Goal: Task Accomplishment & Management: Use online tool/utility

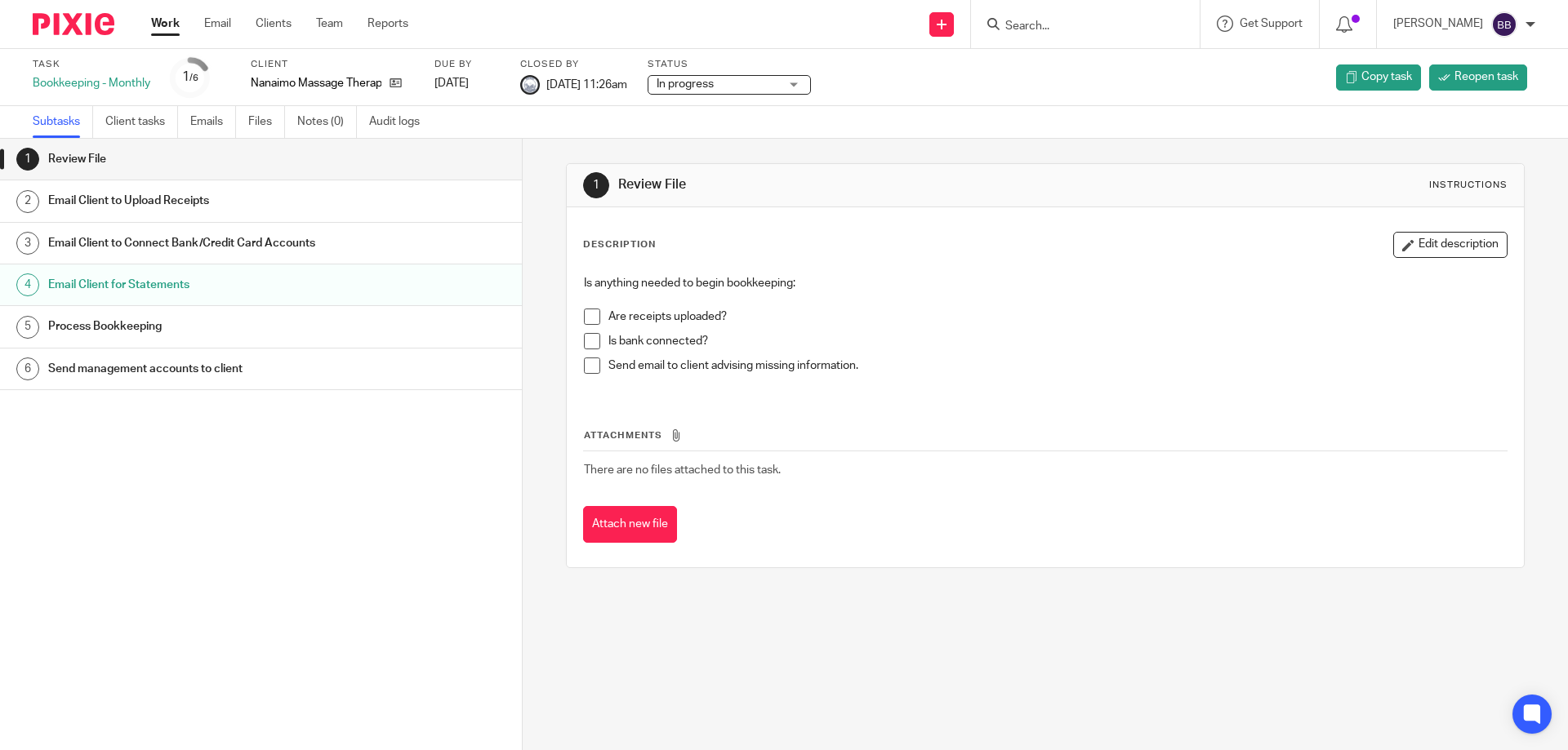
click at [164, 20] on link "Work" at bounding box center [165, 23] width 28 height 16
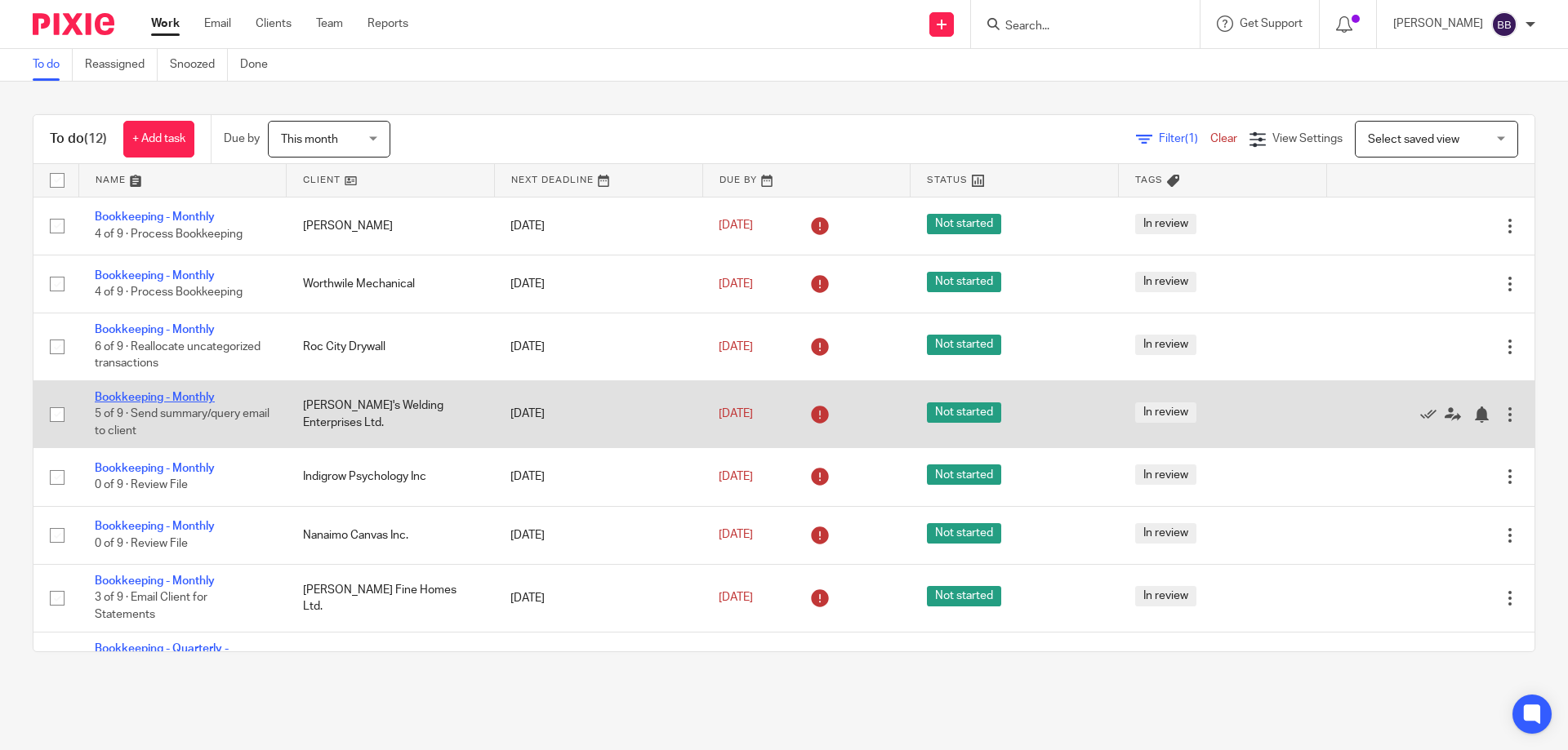
click at [120, 393] on link "Bookkeeping - Monthly" at bounding box center [154, 398] width 120 height 12
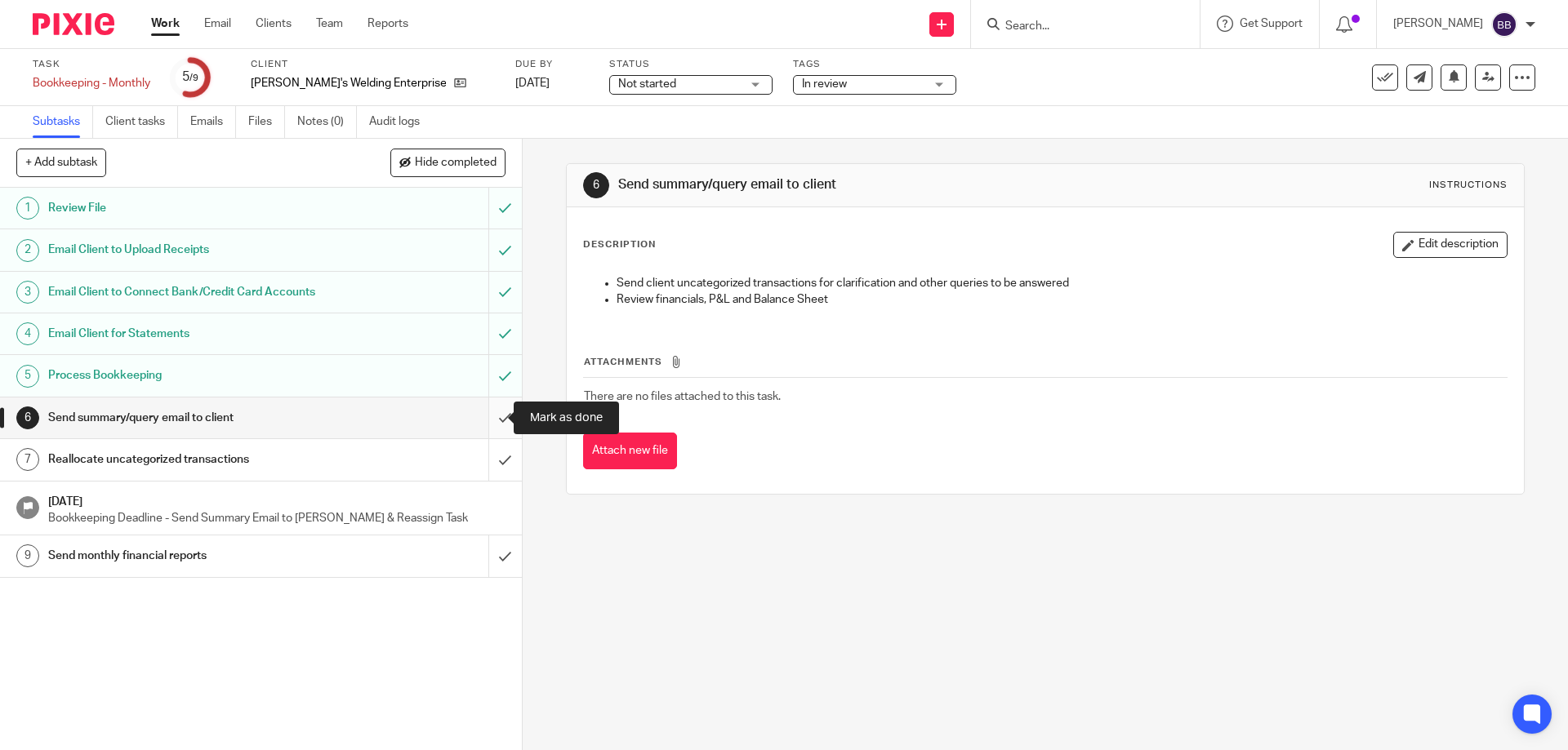
click at [489, 416] on input "submit" at bounding box center [261, 417] width 522 height 41
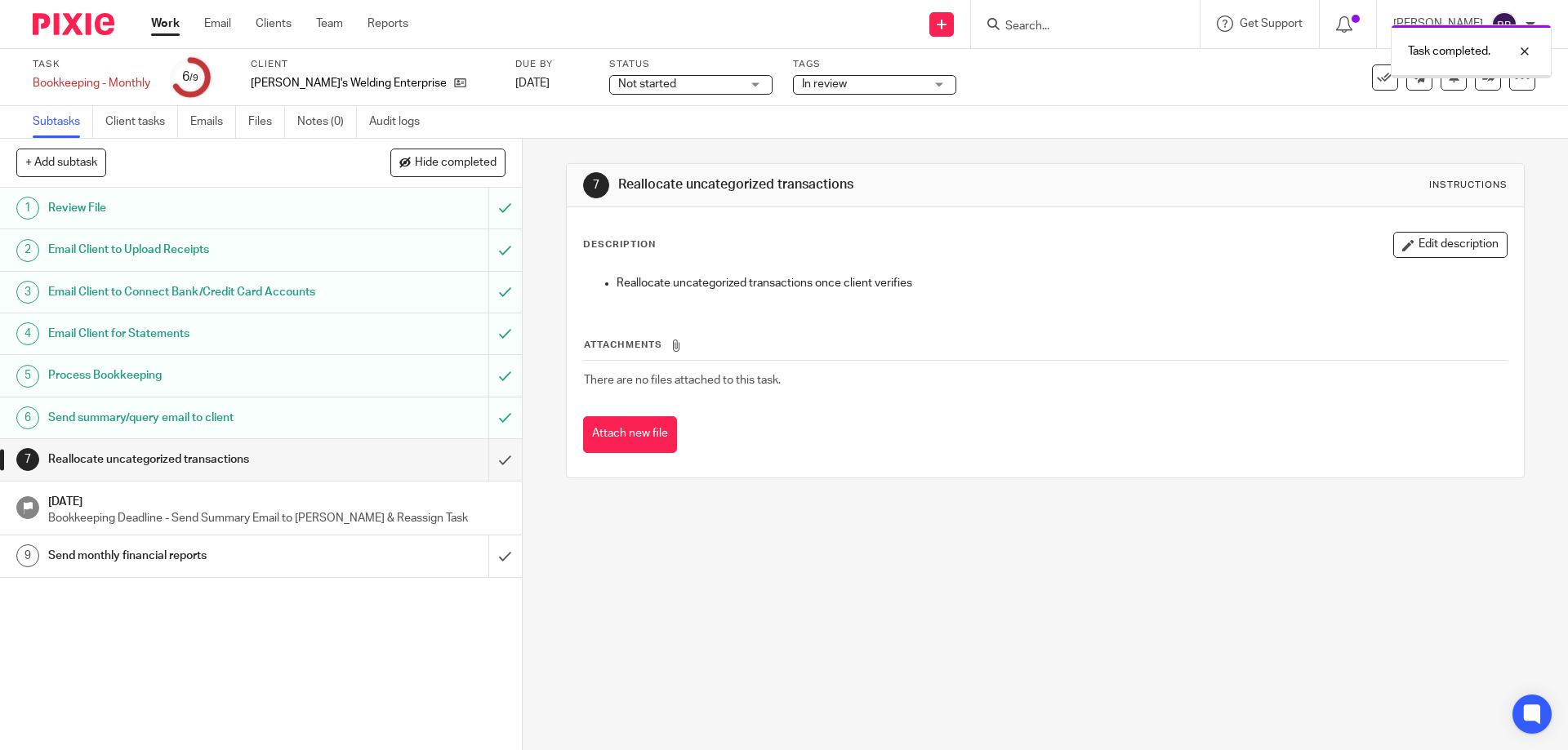
click at [486, 462] on input "submit" at bounding box center [261, 459] width 522 height 41
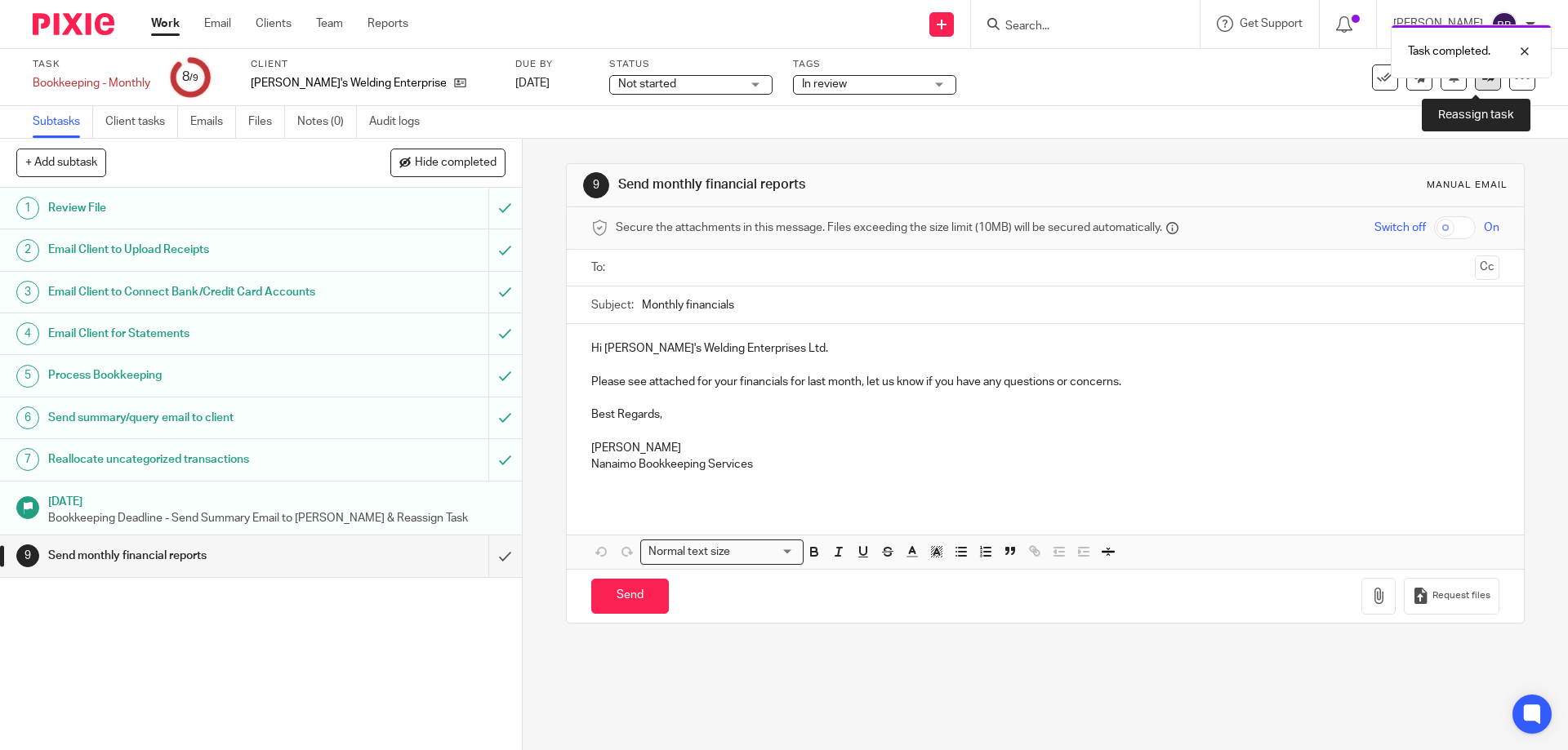
click at [1482, 82] on icon at bounding box center [1488, 77] width 13 height 13
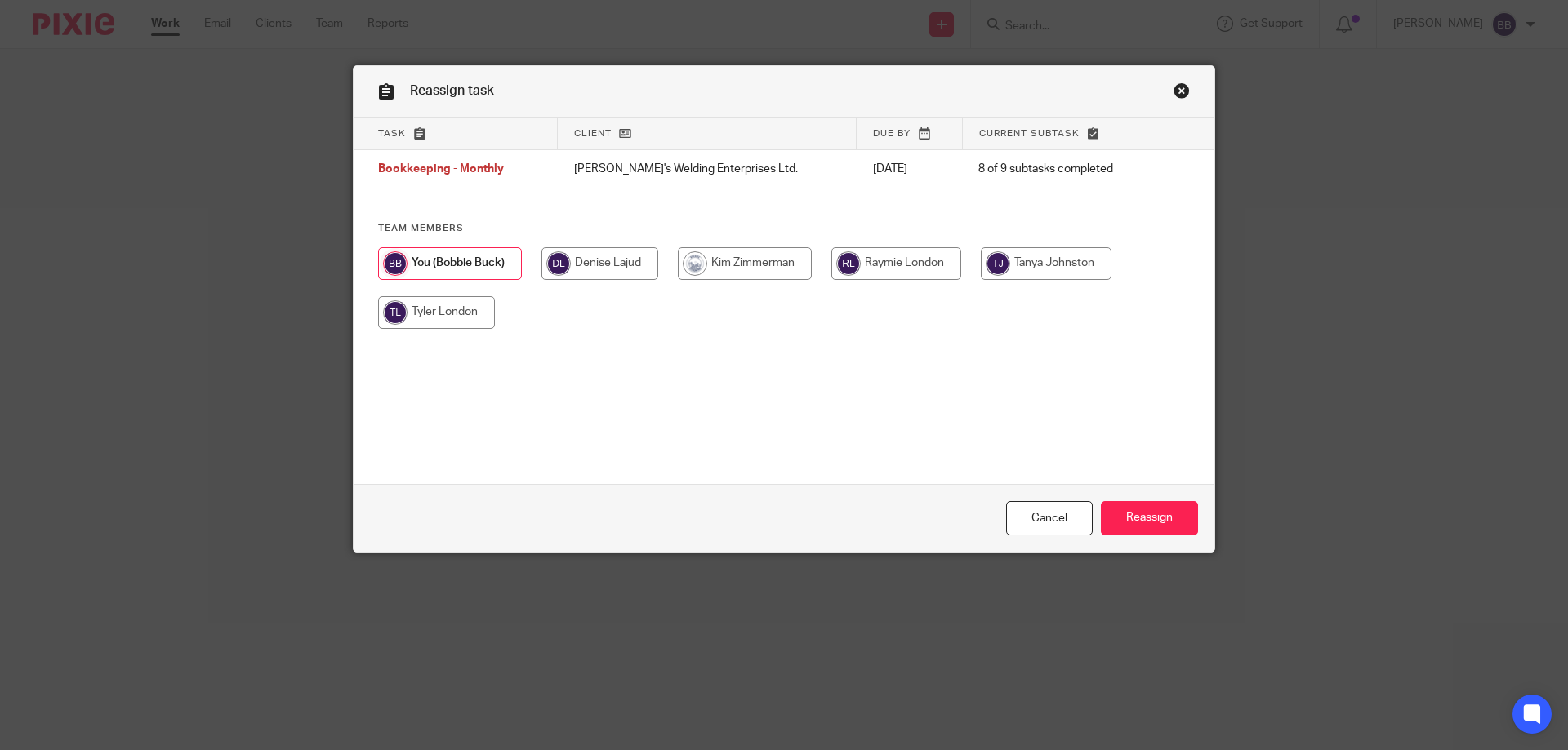
click at [908, 266] on input "radio" at bounding box center [896, 263] width 130 height 33
radio input "true"
click at [1141, 518] on input "Reassign" at bounding box center [1149, 519] width 97 height 35
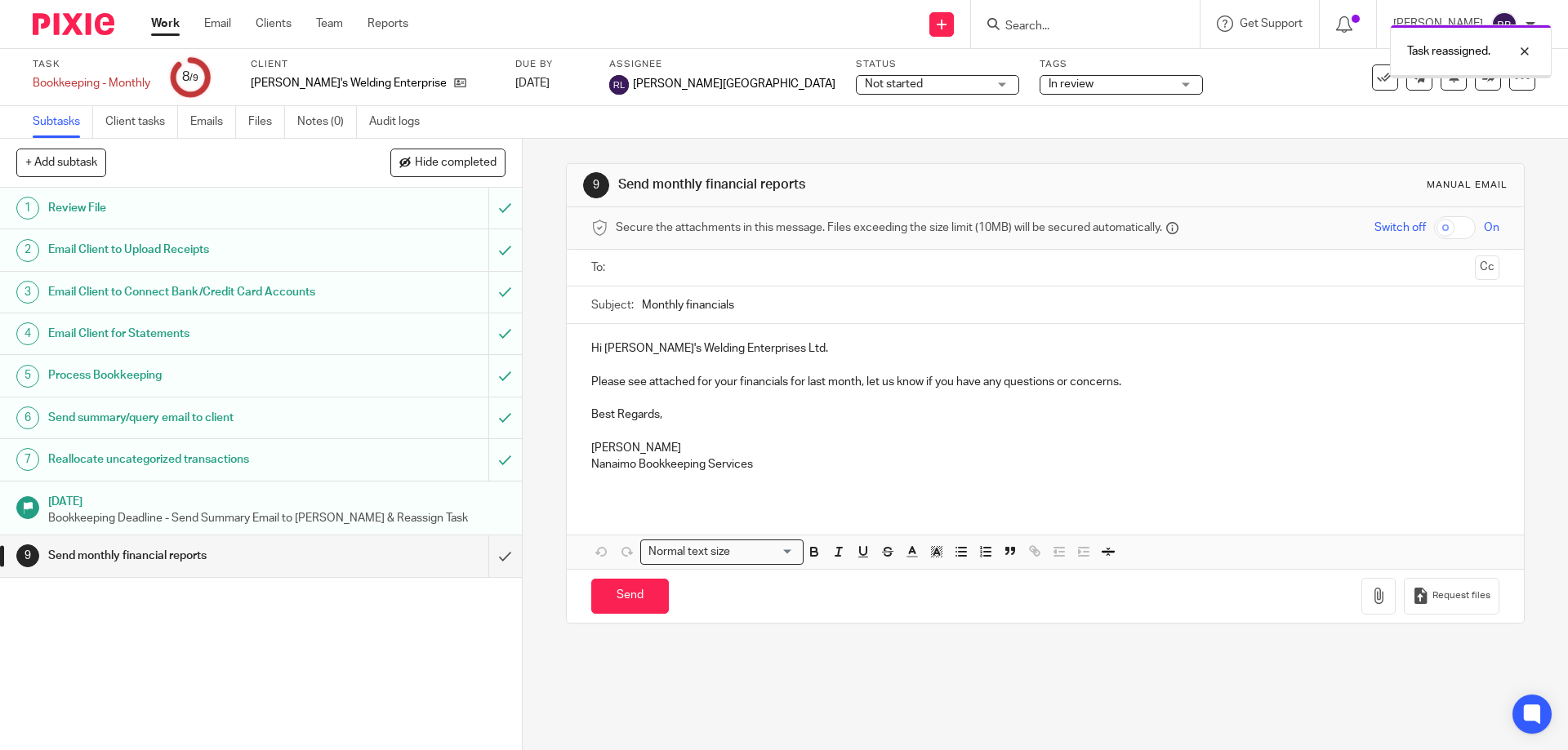
drag, startPoint x: 0, startPoint y: 0, endPoint x: 158, endPoint y: 22, distance: 159.5
click at [158, 22] on link "Work" at bounding box center [165, 23] width 28 height 16
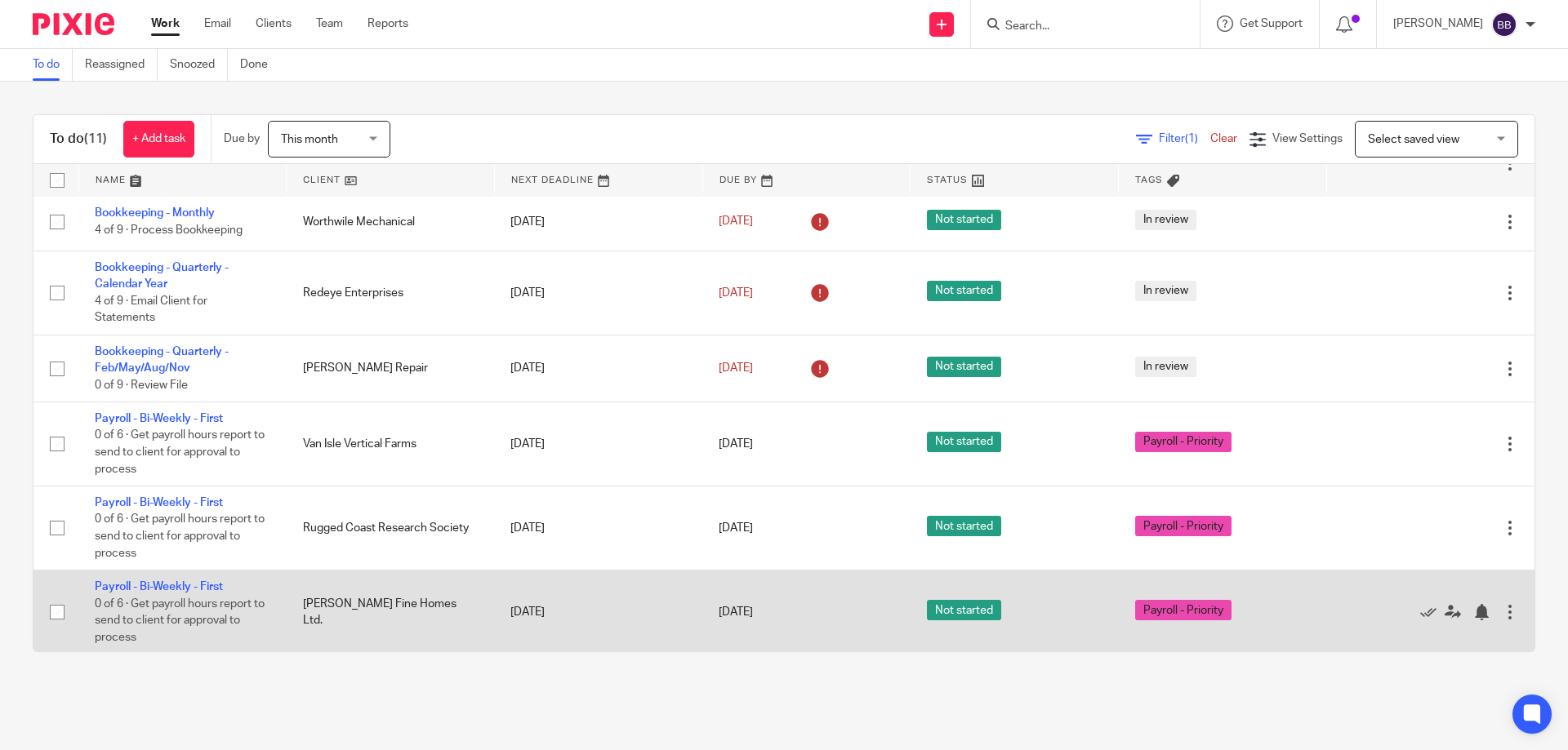
scroll to position [316, 0]
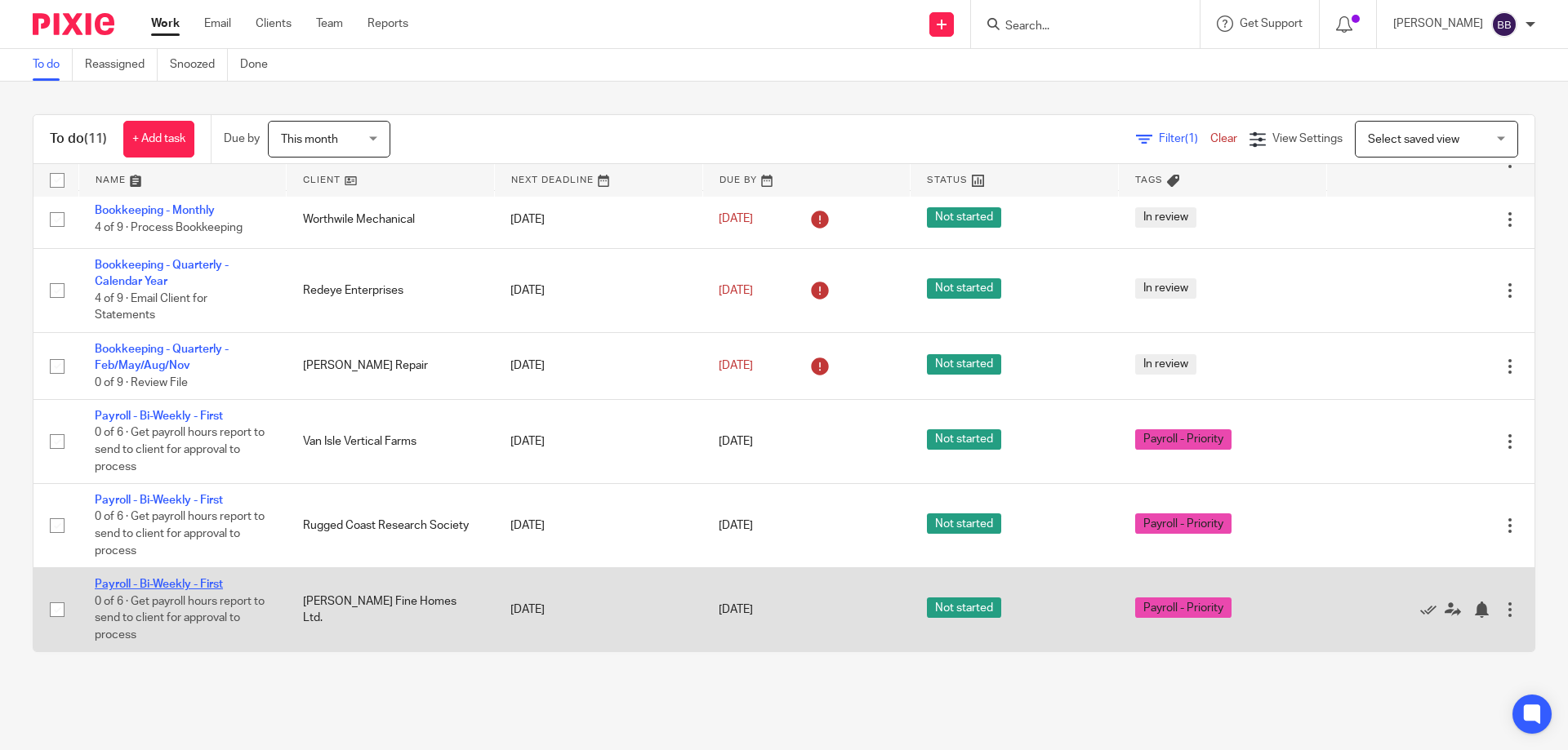
click at [179, 584] on link "Payroll - Bi-Weekly - First" at bounding box center [158, 585] width 128 height 12
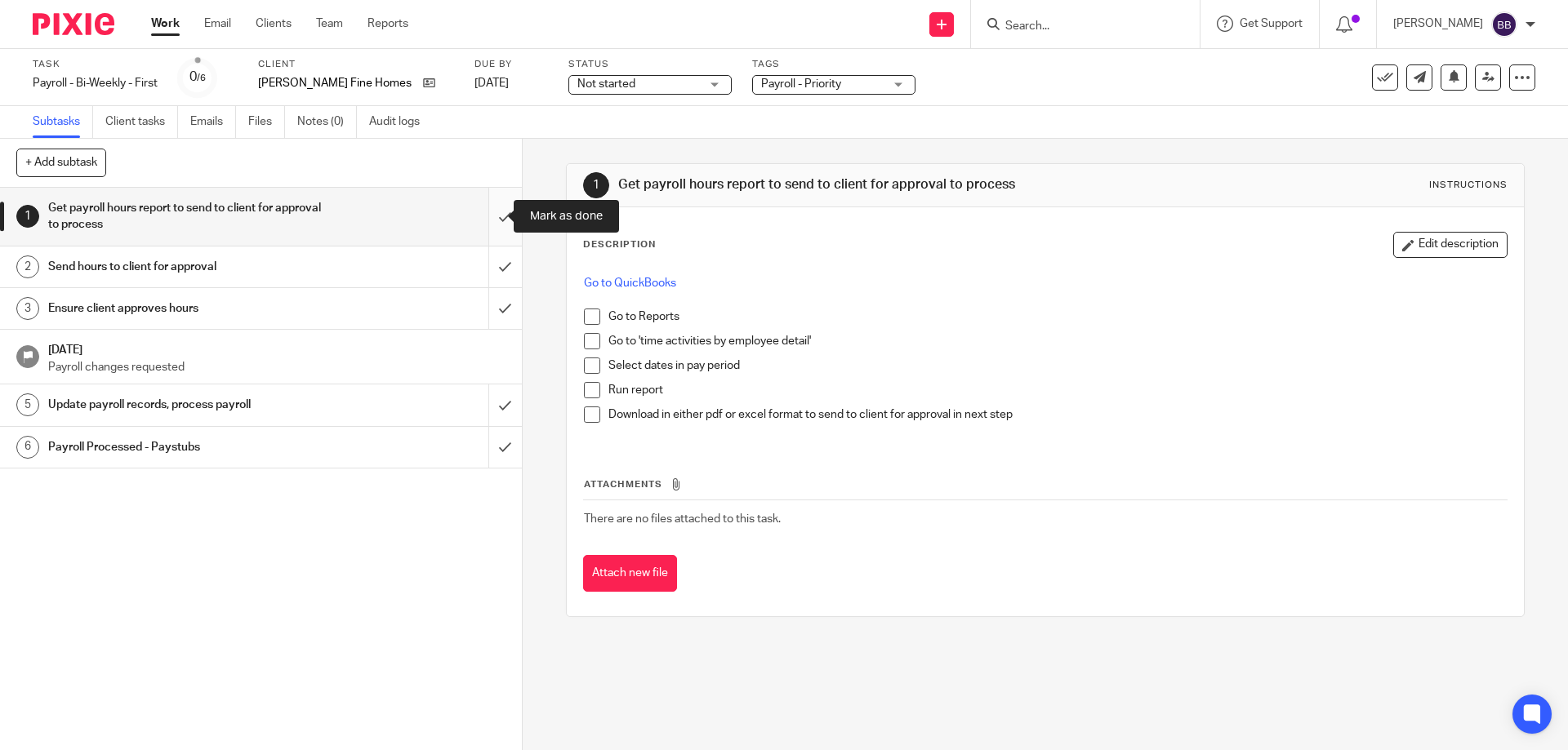
click at [486, 220] on input "submit" at bounding box center [261, 216] width 522 height 58
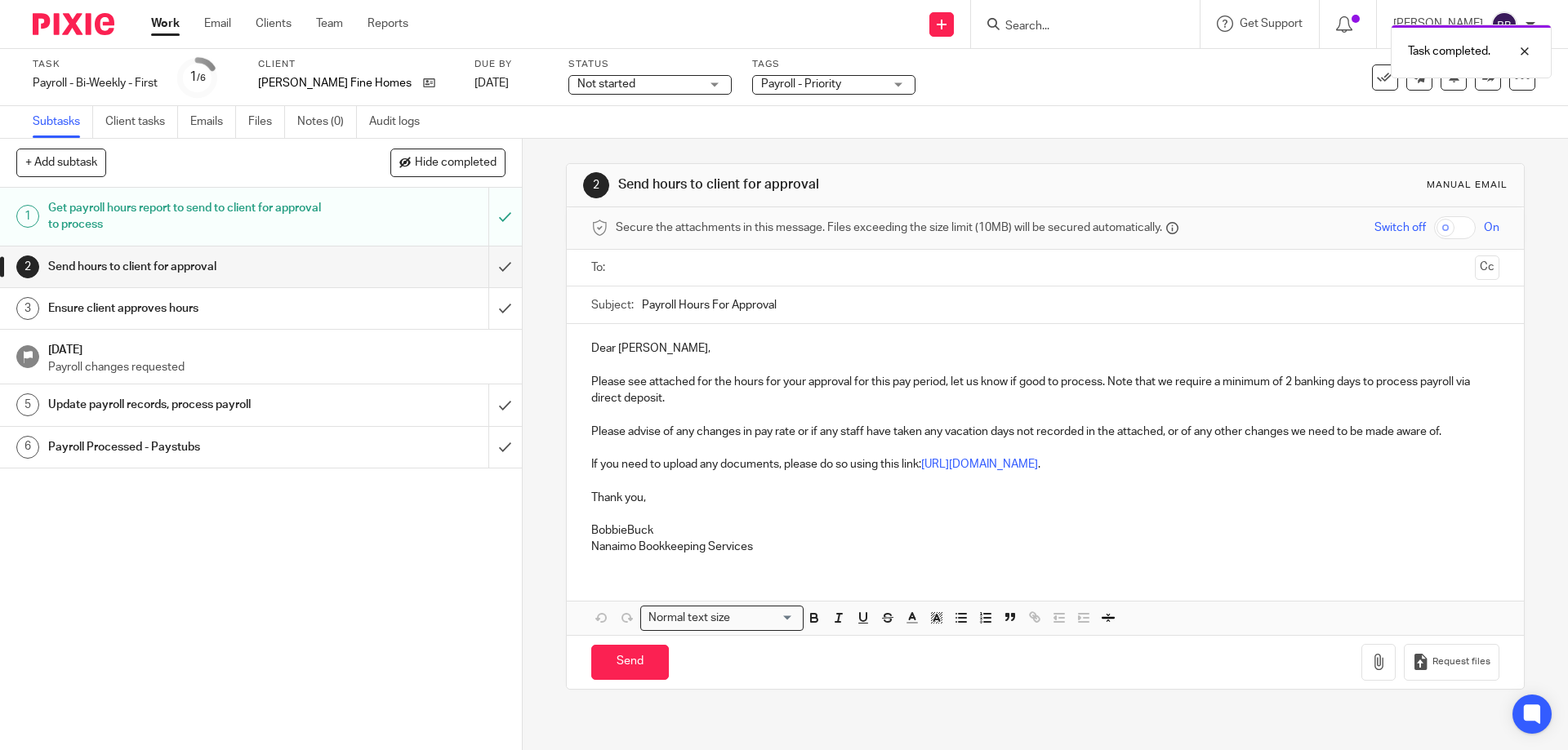
click at [621, 266] on input "text" at bounding box center [1043, 268] width 846 height 18
drag, startPoint x: 1463, startPoint y: 272, endPoint x: 1454, endPoint y: 271, distance: 9.1
click at [1474, 272] on button "Cc" at bounding box center [1486, 269] width 24 height 24
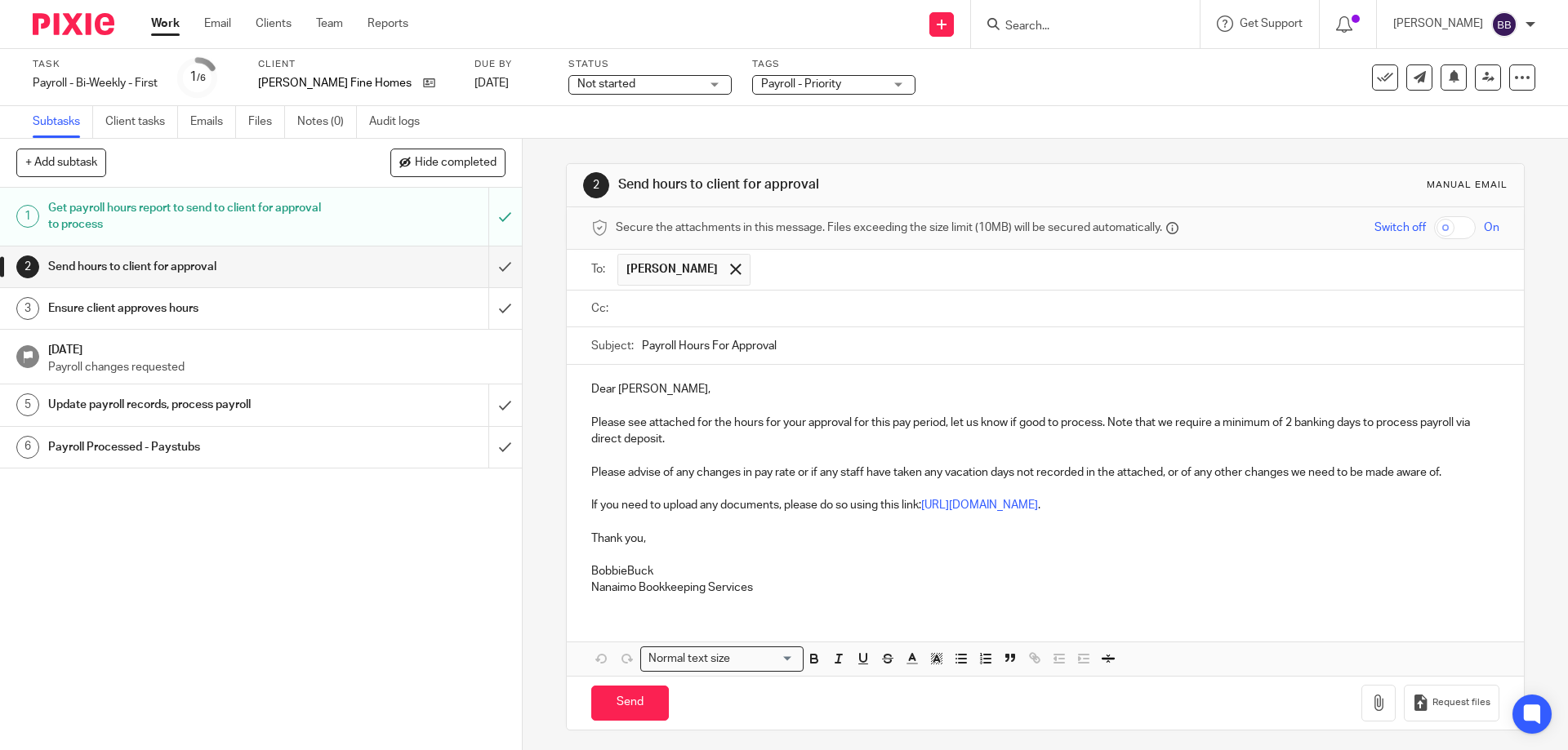
click at [652, 313] on input "text" at bounding box center [1056, 309] width 871 height 18
click at [649, 393] on p "Dear [PERSON_NAME]," at bounding box center [1044, 392] width 907 height 16
click at [610, 394] on p "Dear [PERSON_NAME]," at bounding box center [1044, 392] width 907 height 16
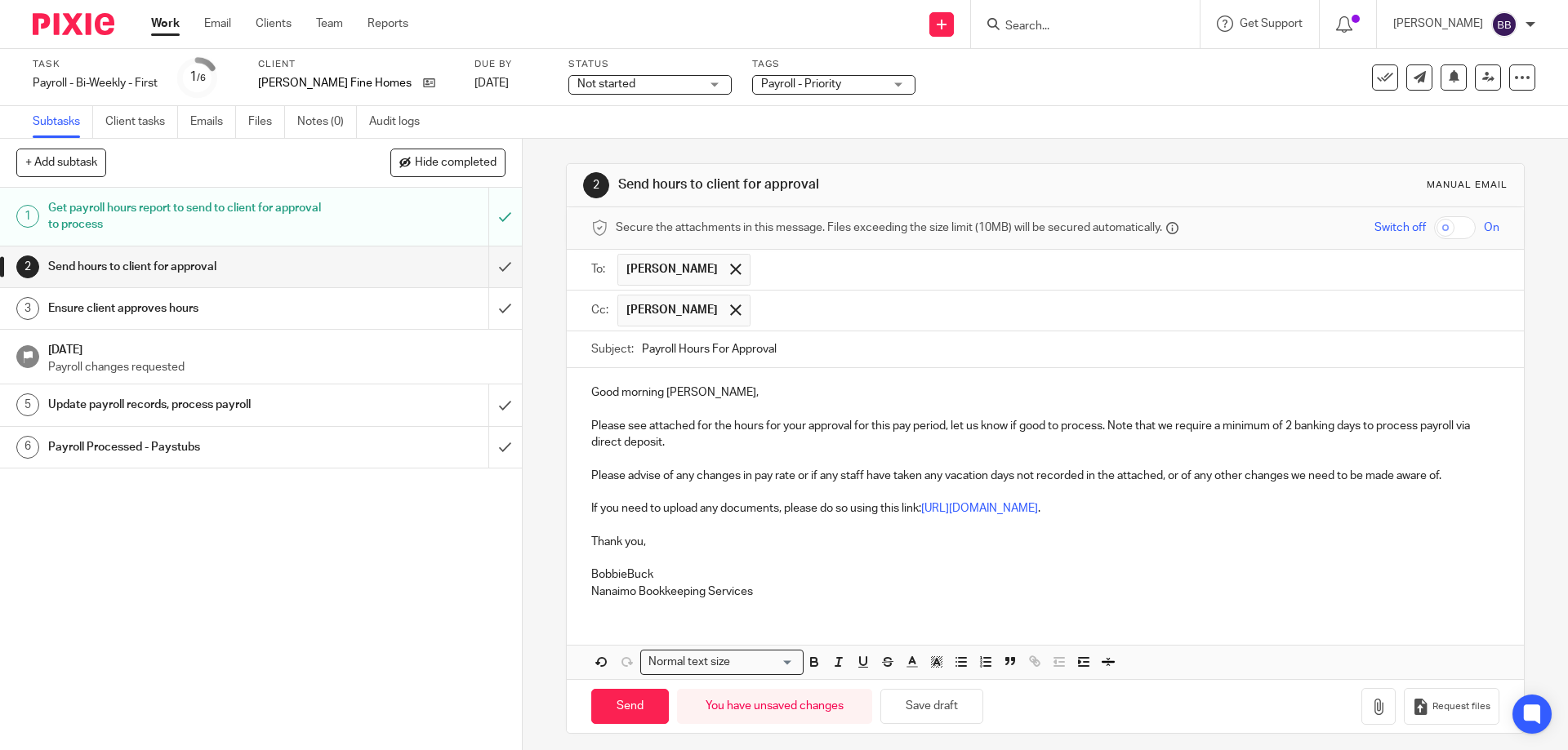
click at [689, 396] on p "Good morning [PERSON_NAME]," at bounding box center [1044, 392] width 907 height 16
click at [678, 448] on p "Please see attached for the hours for your approval for this pay period, let us…" at bounding box center [1044, 435] width 907 height 34
click at [690, 427] on p "Please see attached for the hours for your approval for this pay period, let us…" at bounding box center [1044, 435] width 907 height 34
click at [684, 445] on p "Please see below for the hours for your approval for this pay period, let us kn…" at bounding box center [1044, 435] width 907 height 34
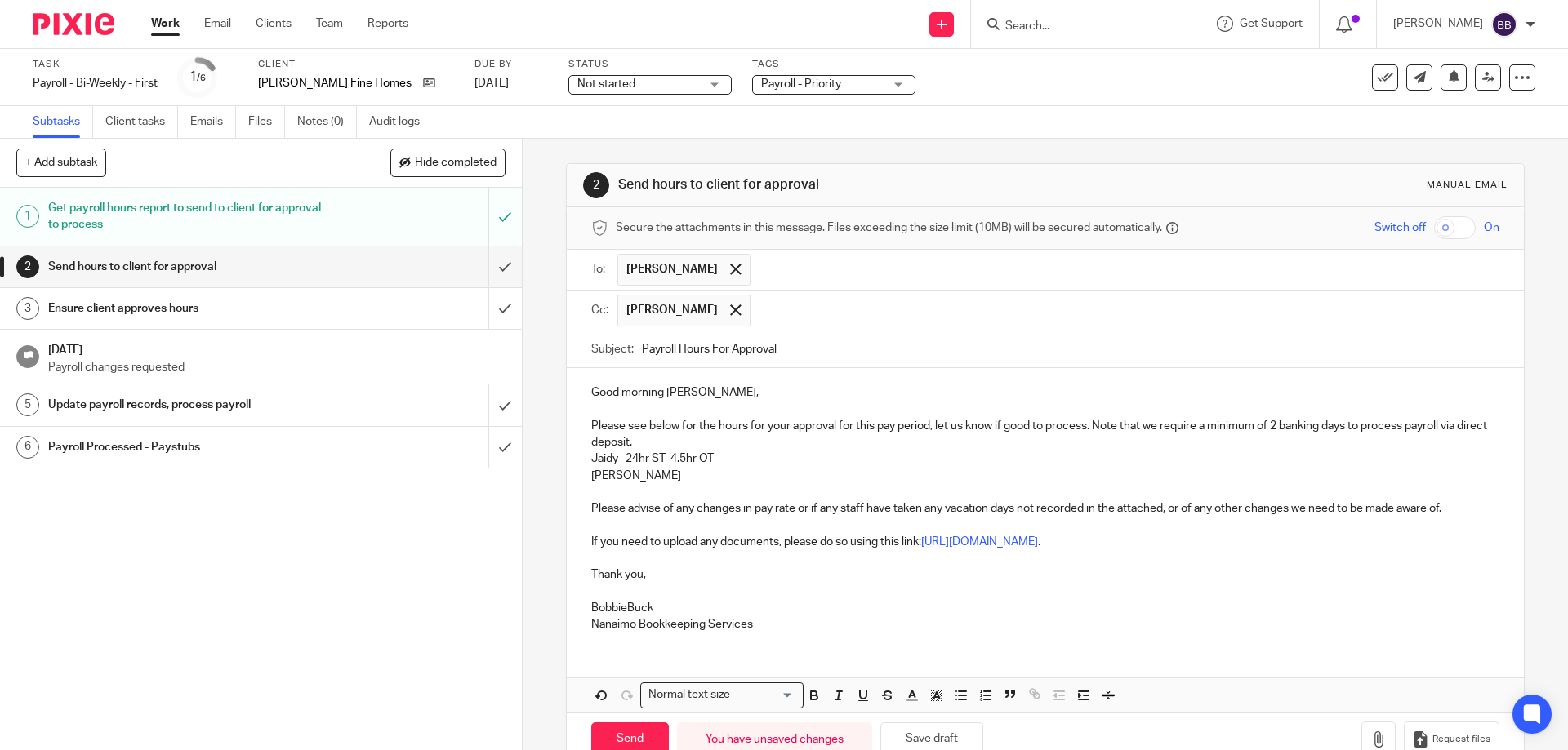
click at [650, 476] on p "[PERSON_NAME]" at bounding box center [1044, 475] width 907 height 16
click at [621, 608] on p "BobbieBuck" at bounding box center [1044, 608] width 907 height 16
click at [615, 737] on input "Send" at bounding box center [629, 740] width 78 height 35
type input "Sent"
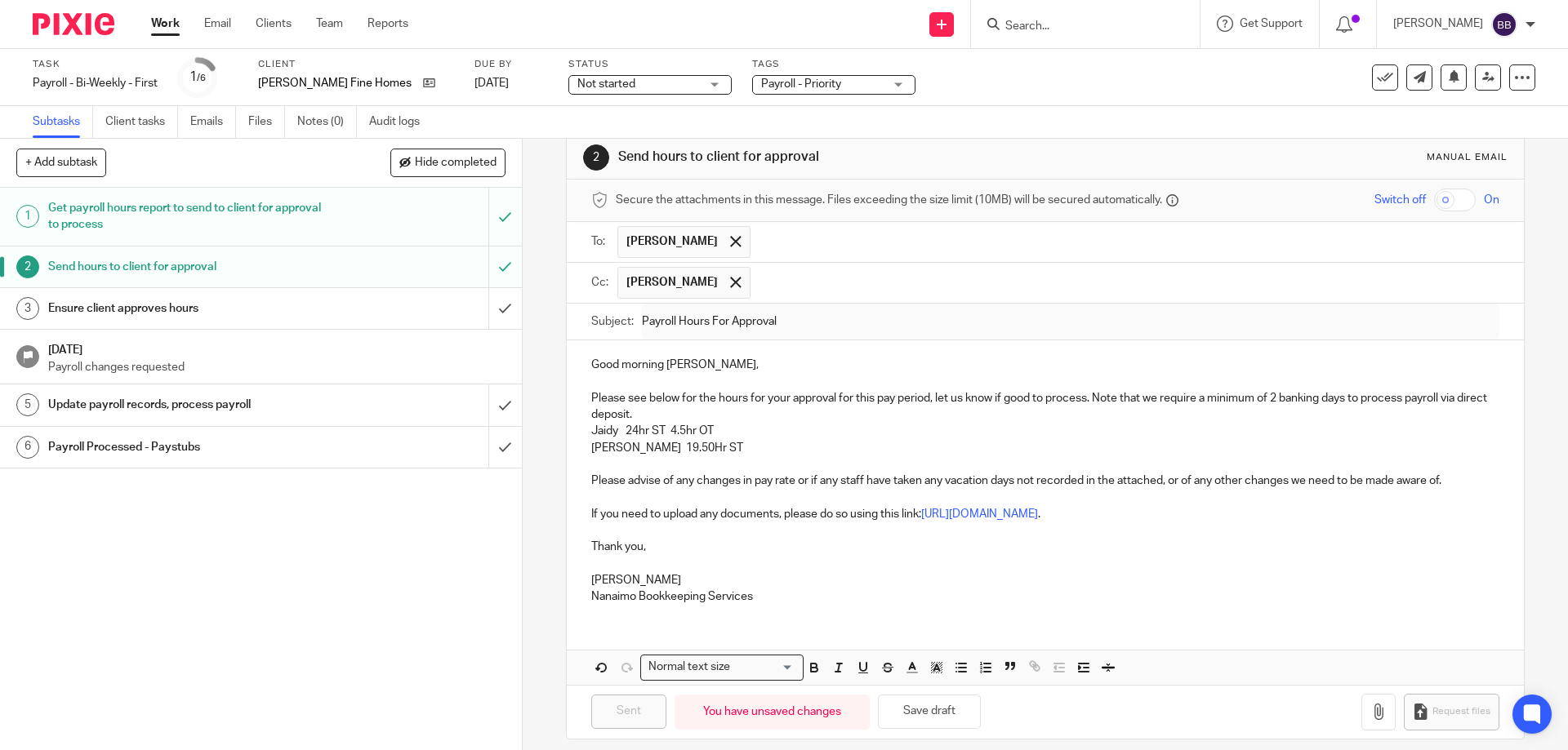
scroll to position [42, 0]
